Goal: Task Accomplishment & Management: Manage account settings

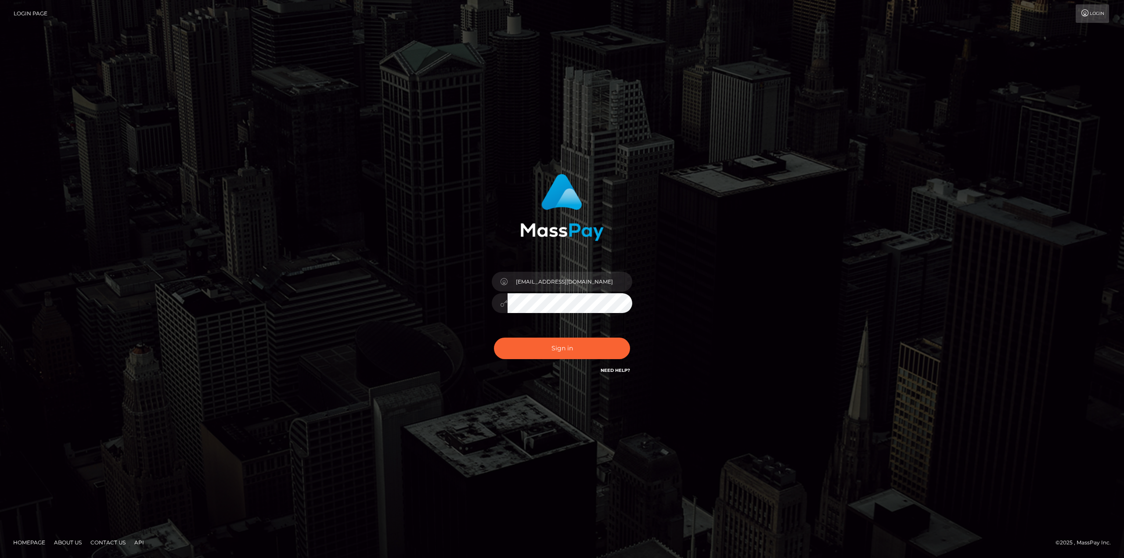
type input "théo_poirier@gmxxail.com"
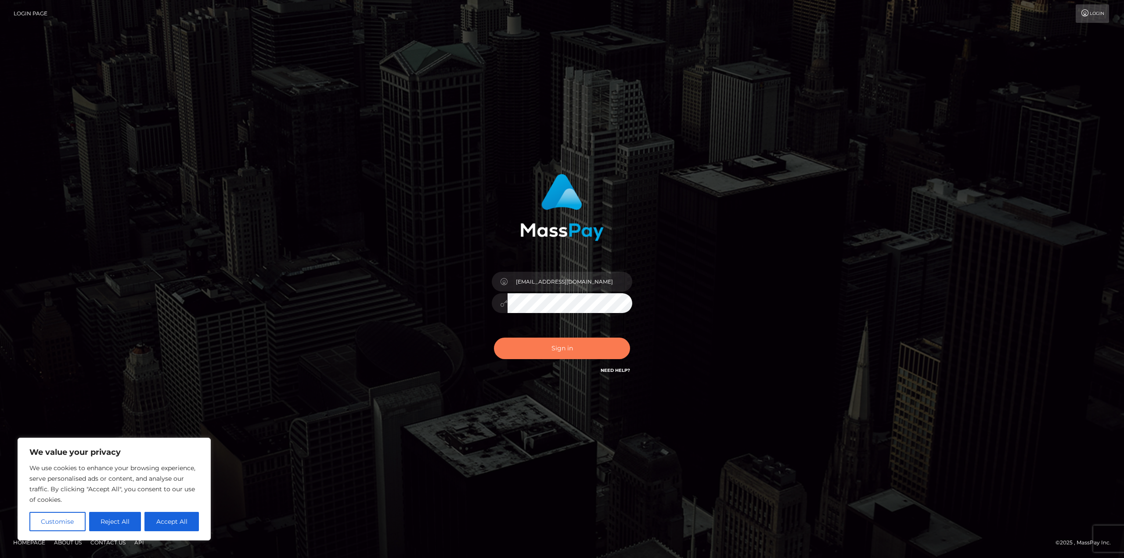
click at [544, 350] on button "Sign in" at bounding box center [562, 349] width 136 height 22
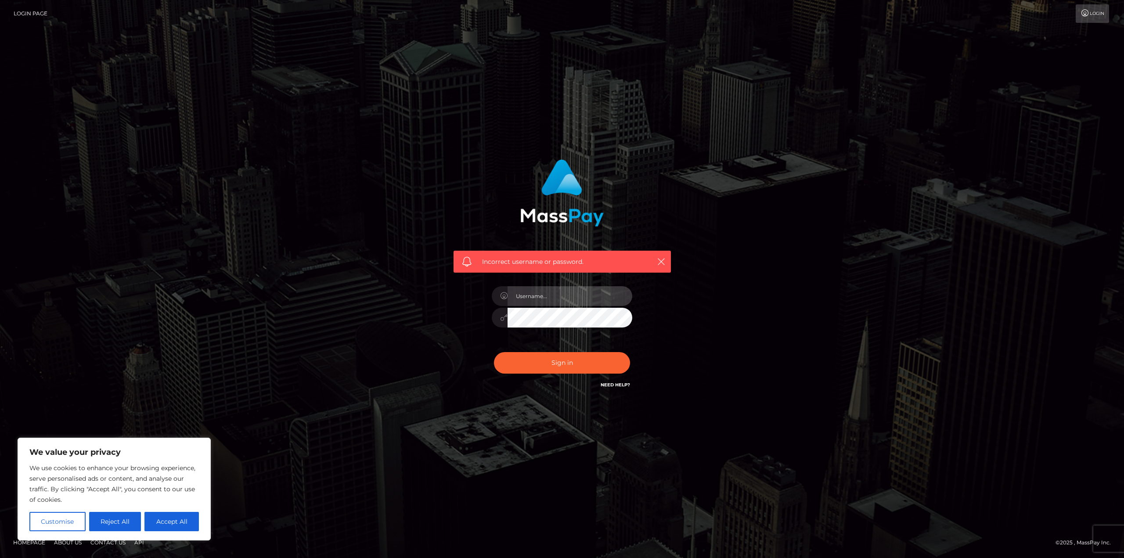
click at [566, 292] on input "text" at bounding box center [570, 296] width 125 height 20
click at [565, 299] on input "théo_poirier@gmxxail.com" at bounding box center [570, 296] width 125 height 20
click at [579, 304] on input "théo_poirier@gmail.com" at bounding box center [570, 296] width 125 height 20
paste input "Kali1996!"
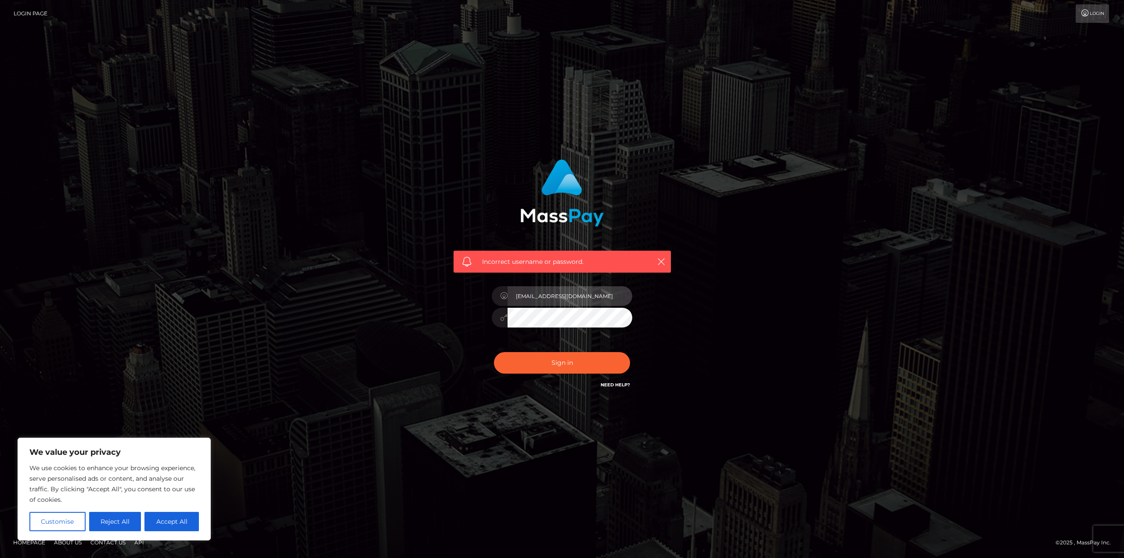
type input "théo_poirier@gmail.com"
click at [558, 374] on div "Sign in Need Help?" at bounding box center [562, 366] width 154 height 39
click at [525, 370] on button "Sign in" at bounding box center [562, 363] width 136 height 22
